Goal: Navigation & Orientation: Understand site structure

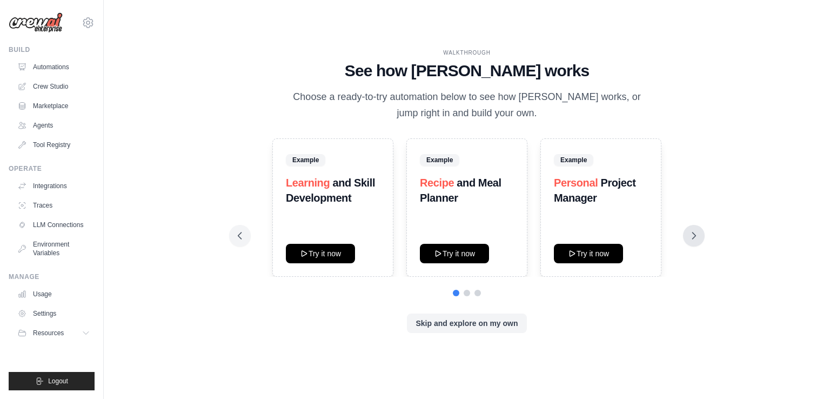
click at [696, 237] on icon at bounding box center [693, 235] width 11 height 11
